Goal: Task Accomplishment & Management: Complete application form

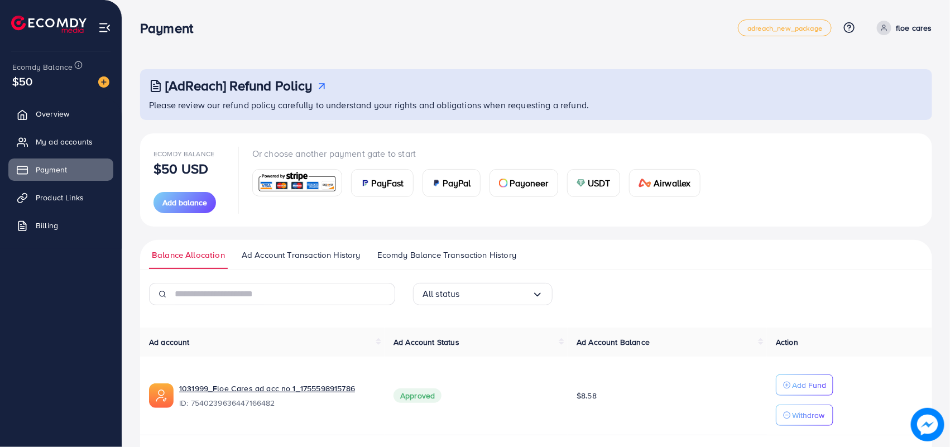
scroll to position [115, 0]
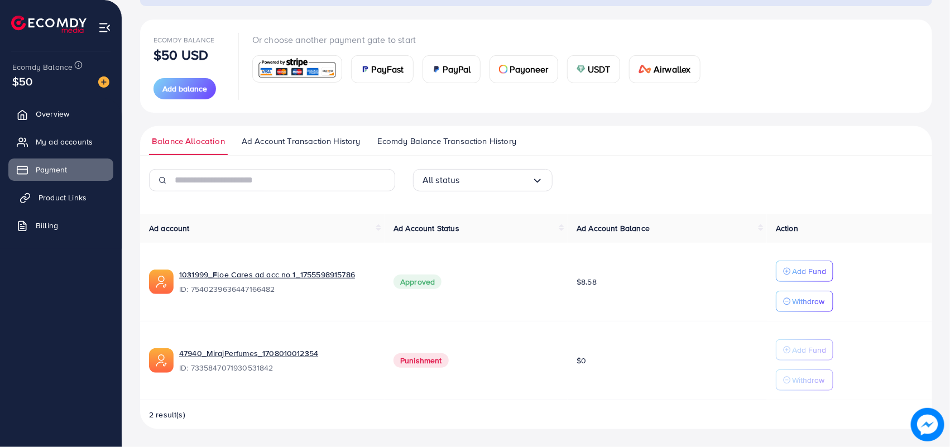
click at [73, 195] on span "Product Links" at bounding box center [63, 197] width 48 height 11
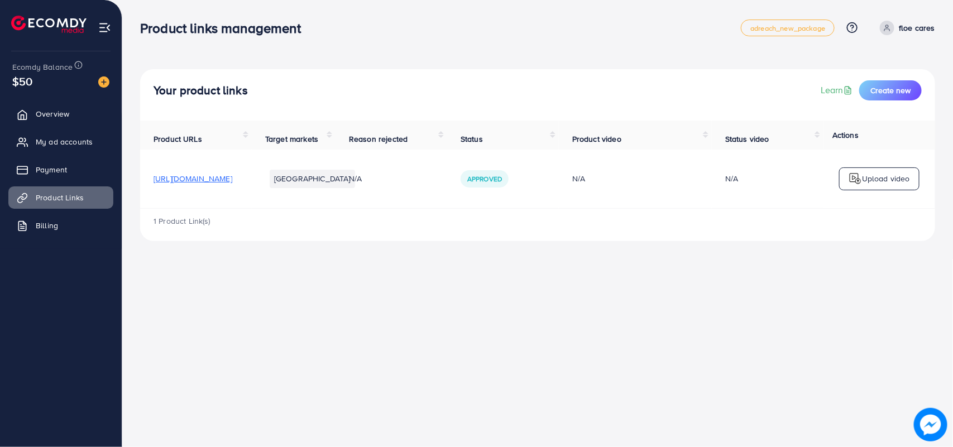
click at [873, 183] on p "Upload video" at bounding box center [886, 178] width 48 height 13
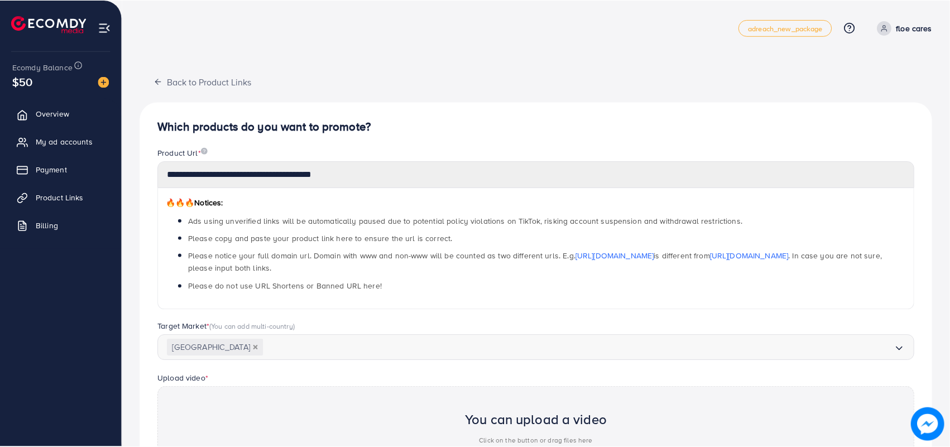
scroll to position [155, 0]
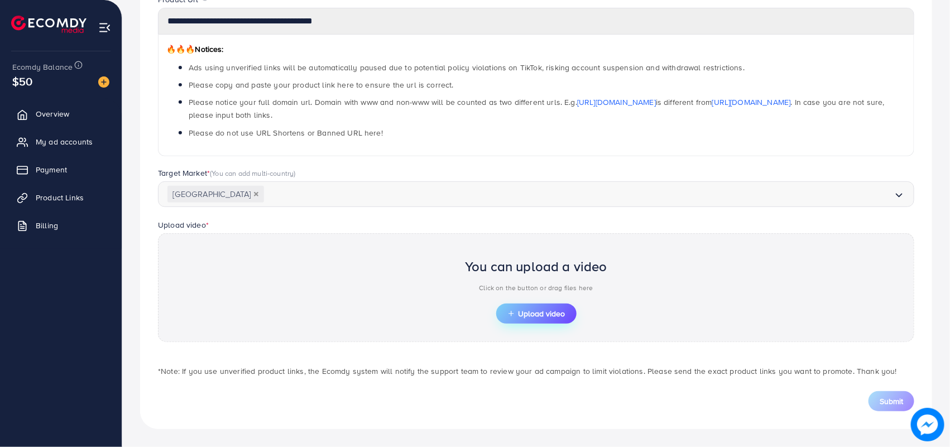
click at [523, 310] on span "Upload video" at bounding box center [536, 314] width 58 height 8
click at [530, 327] on div "You can upload a video Click on the button or drag files here Upload video" at bounding box center [536, 287] width 757 height 109
click at [547, 310] on span "Upload video" at bounding box center [536, 314] width 58 height 8
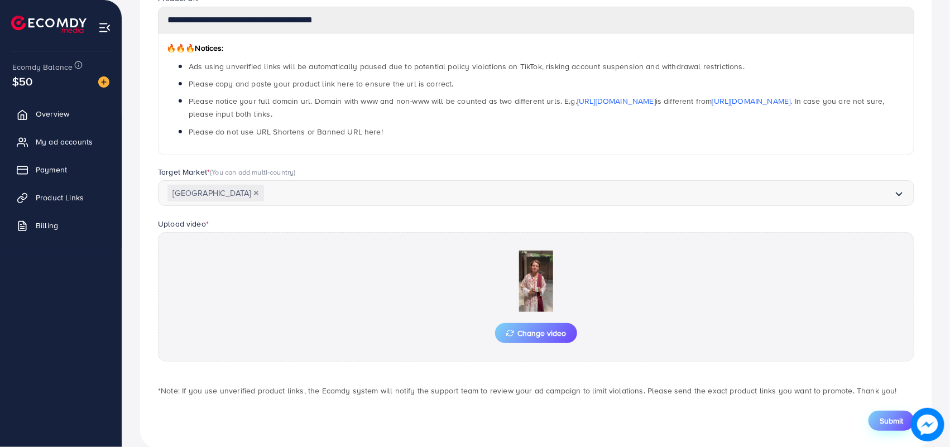
click at [890, 430] on div "**********" at bounding box center [536, 198] width 792 height 501
click at [889, 420] on span "Submit" at bounding box center [891, 420] width 23 height 11
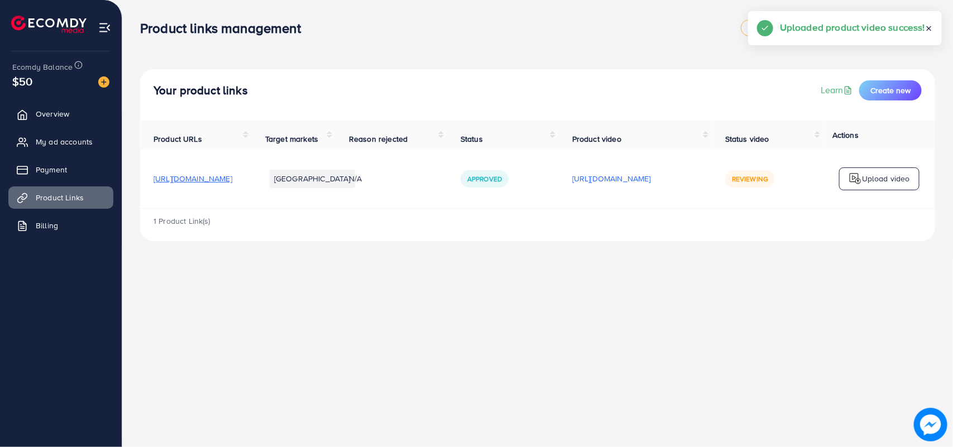
scroll to position [0, 70]
click at [887, 180] on p "Upload video" at bounding box center [886, 178] width 48 height 13
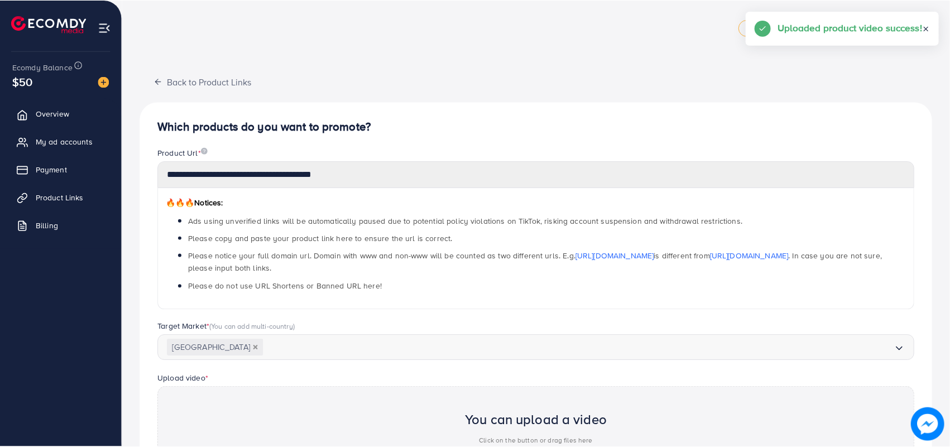
scroll to position [274, 0]
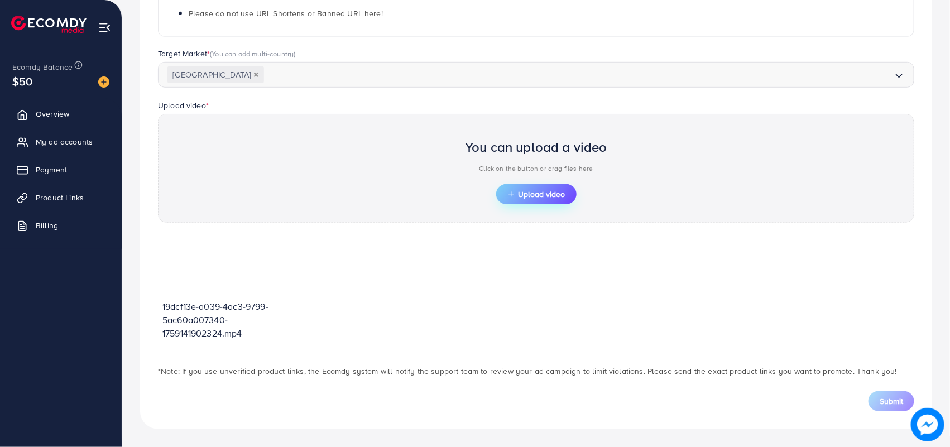
click at [554, 195] on span "Upload video" at bounding box center [536, 194] width 58 height 8
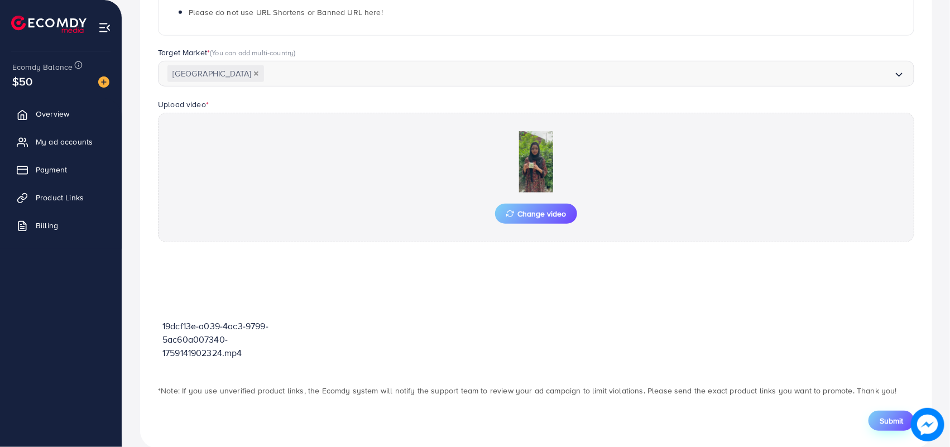
click at [883, 422] on span "Submit" at bounding box center [891, 420] width 23 height 11
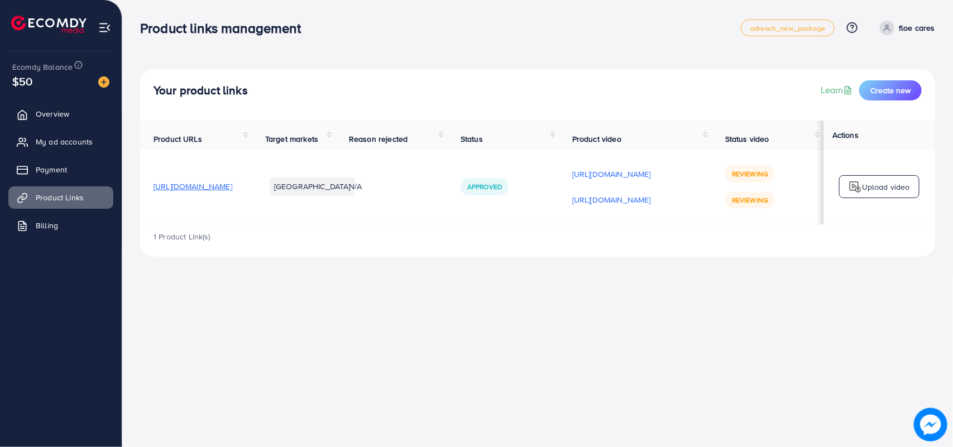
scroll to position [0, 70]
drag, startPoint x: 477, startPoint y: 232, endPoint x: 313, endPoint y: 236, distance: 164.2
click at [313, 237] on div "1 Product Link(s)" at bounding box center [537, 240] width 795 height 32
click at [897, 22] on link "floe cares" at bounding box center [905, 28] width 60 height 15
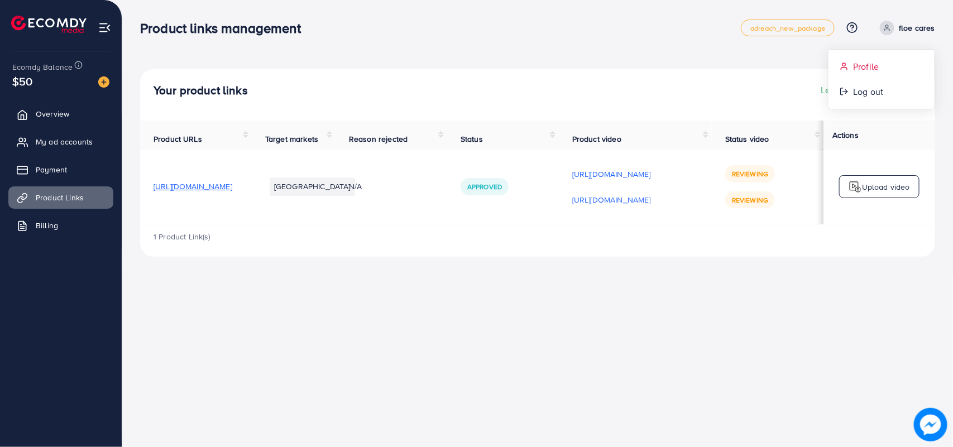
click at [879, 54] on link "Profile" at bounding box center [882, 66] width 106 height 25
select select "********"
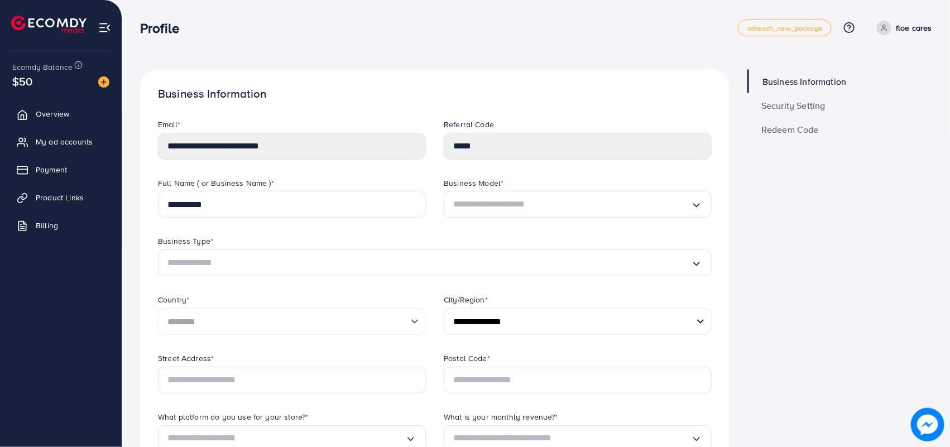
drag, startPoint x: 76, startPoint y: 159, endPoint x: 130, endPoint y: 175, distance: 55.8
click at [76, 160] on link "Payment" at bounding box center [60, 170] width 105 height 22
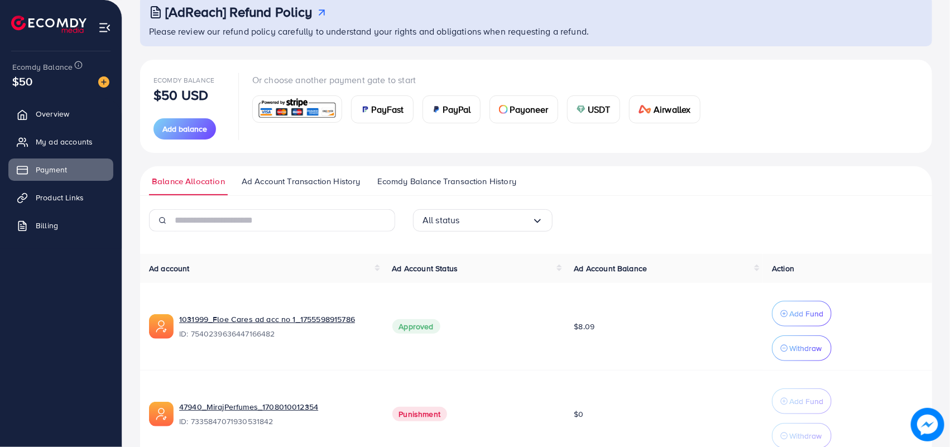
scroll to position [133, 0]
